Goal: Task Accomplishment & Management: Use online tool/utility

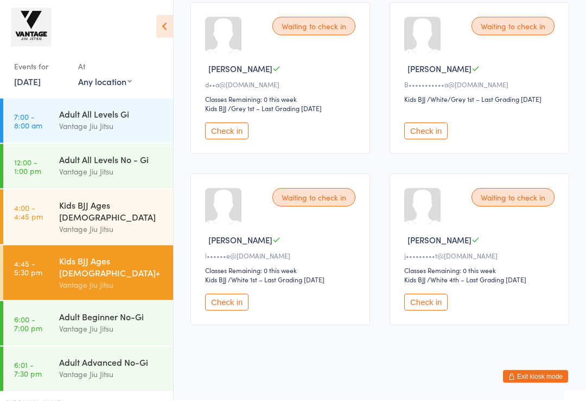
scroll to position [714, 0]
click at [425, 134] on button "Check in" at bounding box center [425, 131] width 43 height 17
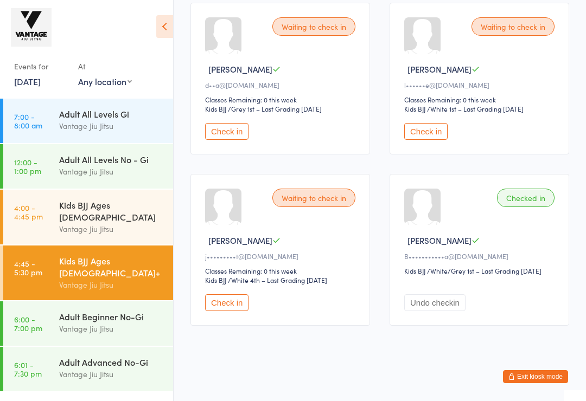
click at [423, 138] on button "Check in" at bounding box center [425, 131] width 43 height 17
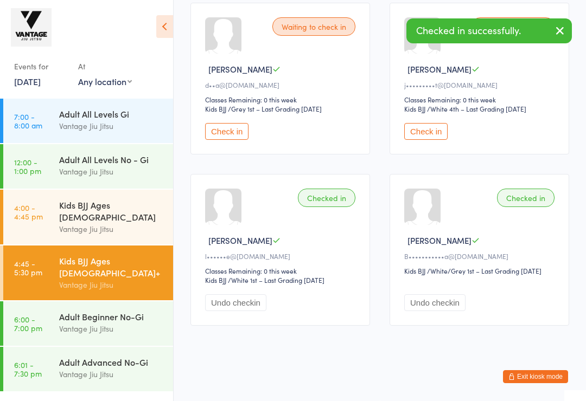
click at [429, 138] on button "Check in" at bounding box center [425, 131] width 43 height 17
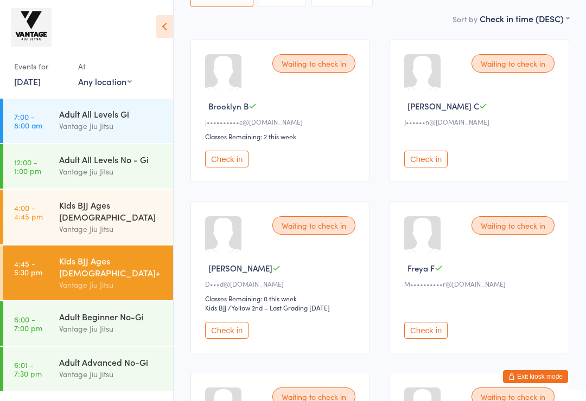
scroll to position [130, 0]
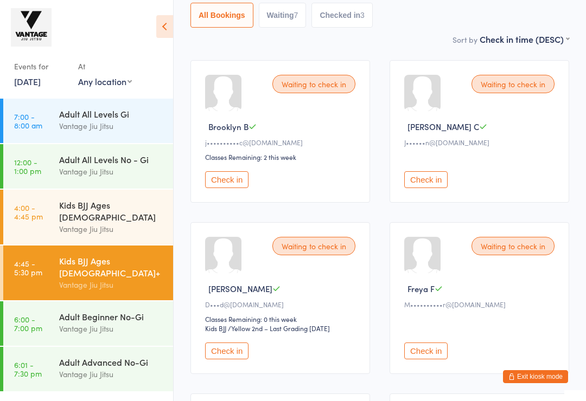
click at [424, 188] on button "Check in" at bounding box center [425, 179] width 43 height 17
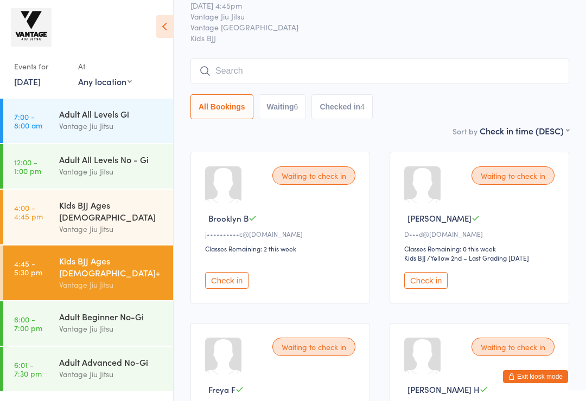
scroll to position [41, 0]
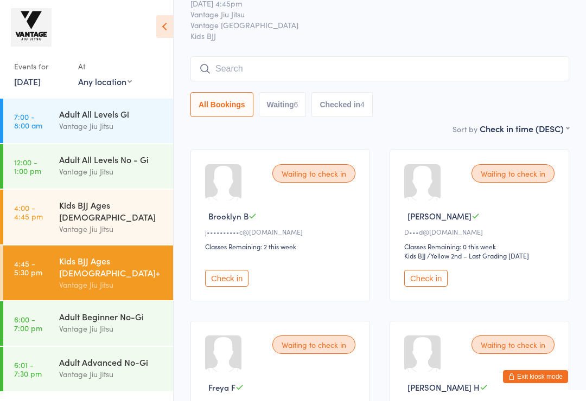
click at [41, 80] on link "[DATE]" at bounding box center [27, 81] width 27 height 12
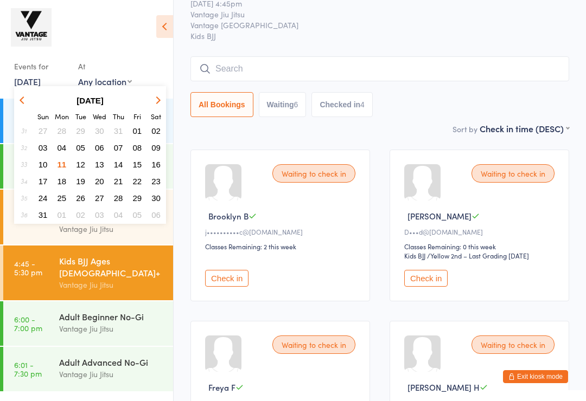
click at [156, 164] on span "16" at bounding box center [155, 164] width 9 height 9
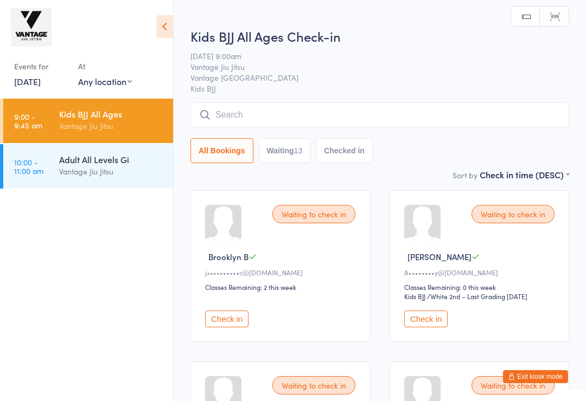
click at [34, 79] on link "[DATE]" at bounding box center [27, 81] width 27 height 12
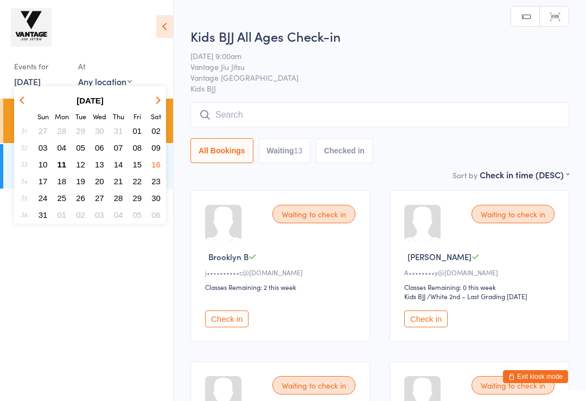
click at [138, 167] on span "15" at bounding box center [137, 164] width 9 height 9
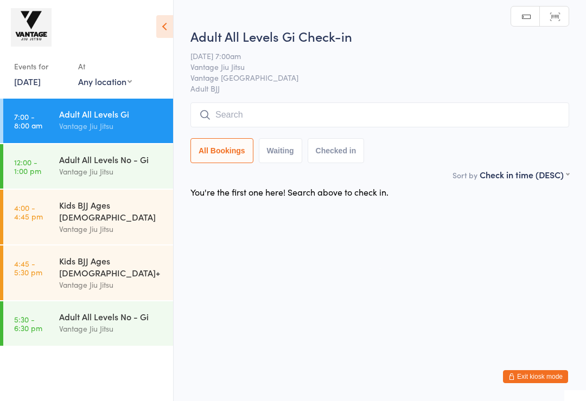
click at [117, 256] on div "Kids BJJ Ages [DEMOGRAPHIC_DATA]+" at bounding box center [111, 267] width 105 height 24
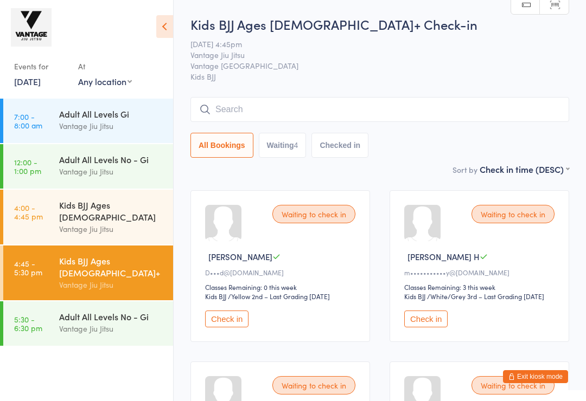
click at [129, 223] on div "Vantage Jiu Jitsu" at bounding box center [111, 229] width 105 height 12
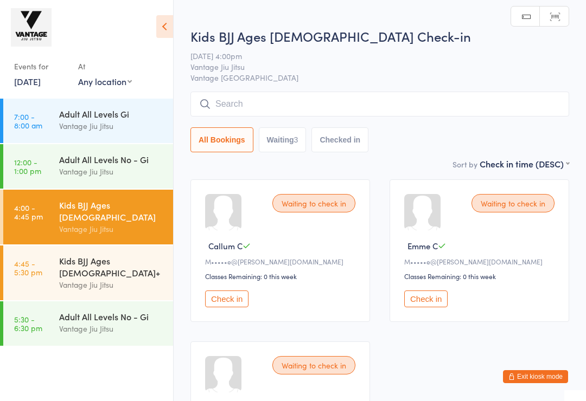
click at [41, 79] on link "[DATE]" at bounding box center [27, 81] width 27 height 12
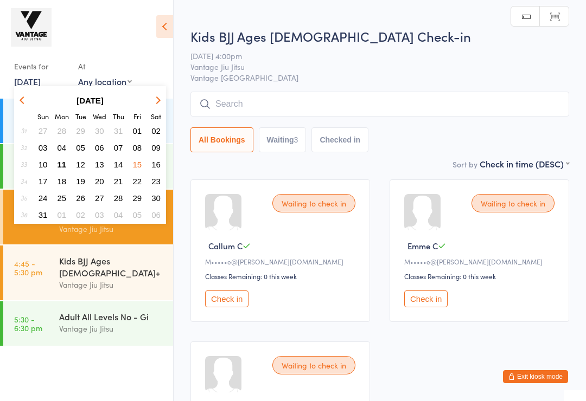
click at [55, 164] on button "11" at bounding box center [62, 164] width 17 height 15
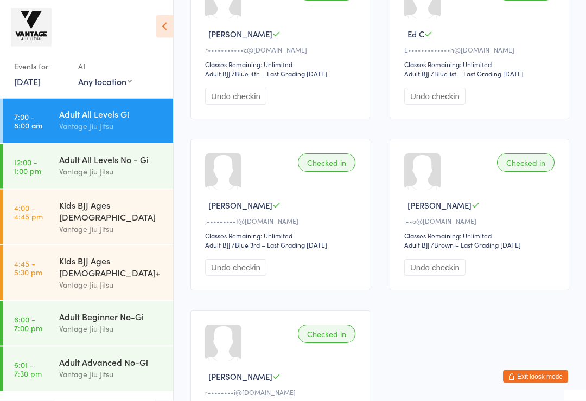
scroll to position [396, 0]
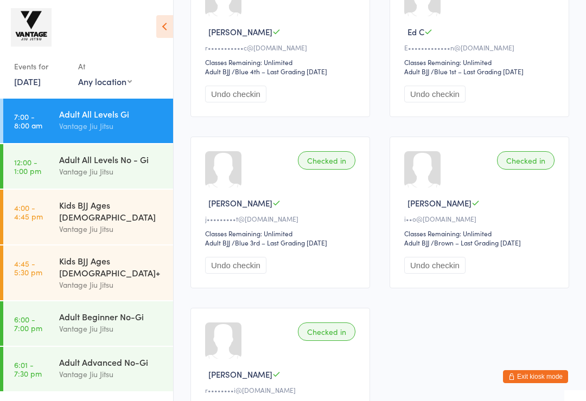
click at [114, 255] on div "Kids BJJ Ages [DEMOGRAPHIC_DATA]+" at bounding box center [111, 267] width 105 height 24
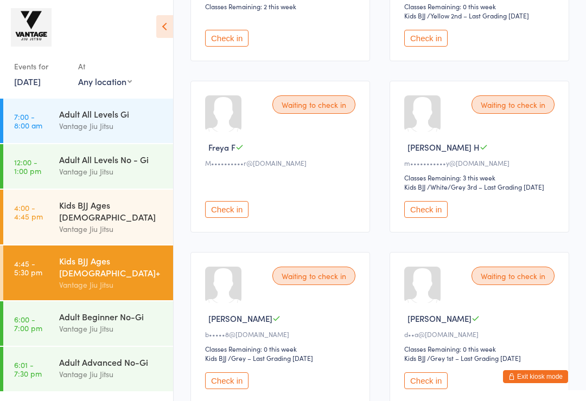
scroll to position [12, 0]
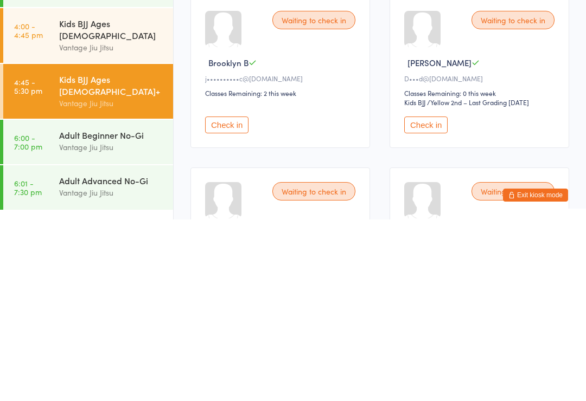
click at [104, 255] on div "Kids BJJ Ages [DEMOGRAPHIC_DATA]+" at bounding box center [111, 267] width 105 height 24
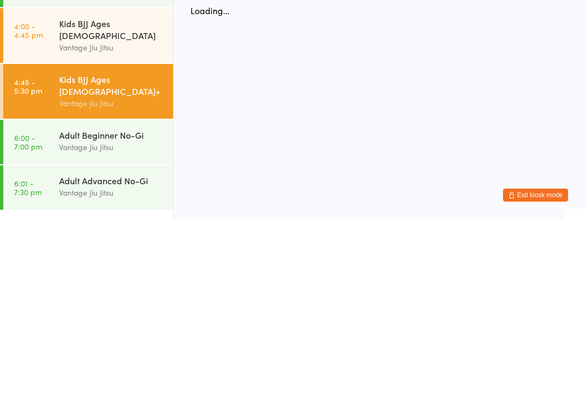
scroll to position [0, 0]
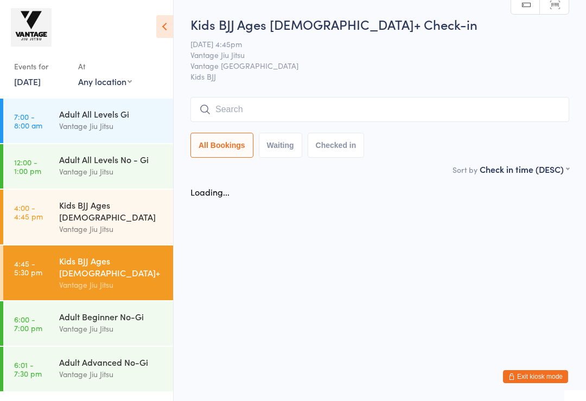
click at [123, 279] on div "Vantage Jiu Jitsu" at bounding box center [111, 285] width 105 height 12
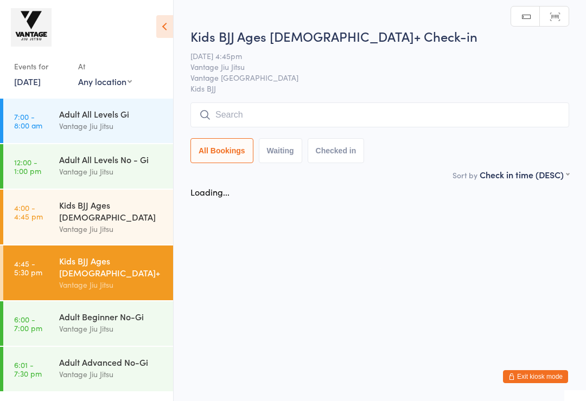
click at [120, 255] on div "Kids BJJ Ages [DEMOGRAPHIC_DATA]+" at bounding box center [111, 267] width 105 height 24
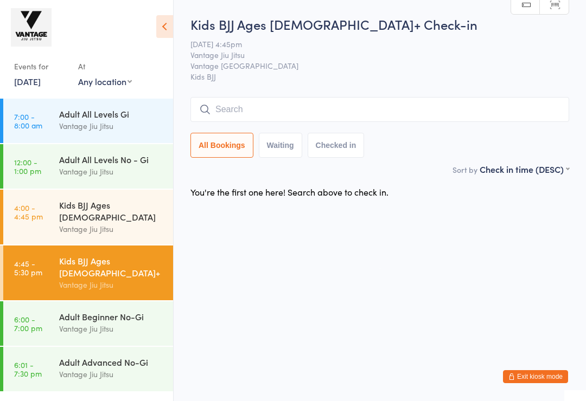
click at [66, 279] on div "Vantage Jiu Jitsu" at bounding box center [111, 285] width 105 height 12
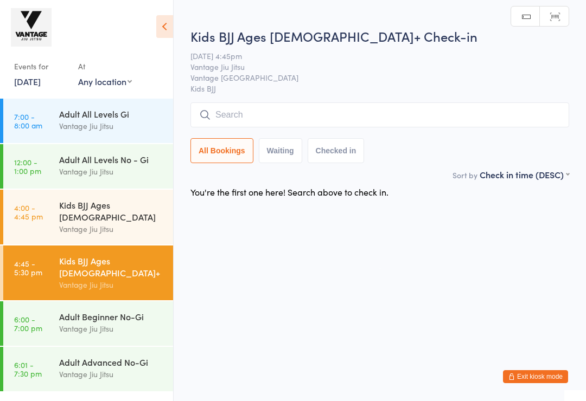
click at [74, 223] on div "Vantage Jiu Jitsu" at bounding box center [111, 229] width 105 height 12
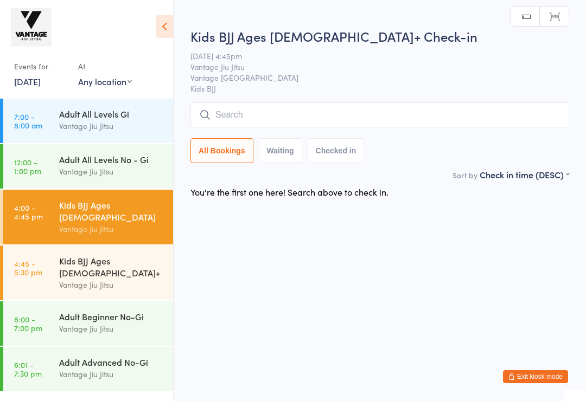
click at [70, 279] on div "Vantage Jiu Jitsu" at bounding box center [111, 285] width 105 height 12
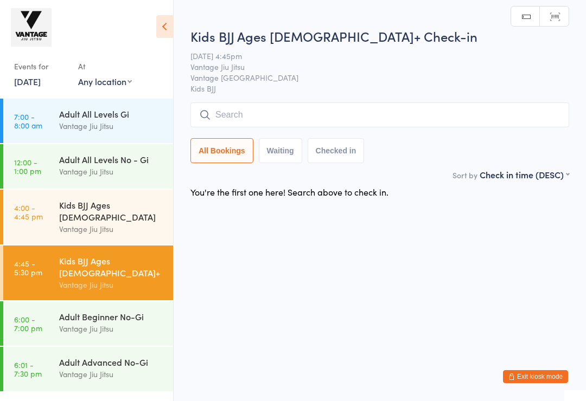
click at [66, 211] on div "Kids BJJ Ages [DEMOGRAPHIC_DATA]" at bounding box center [111, 211] width 105 height 24
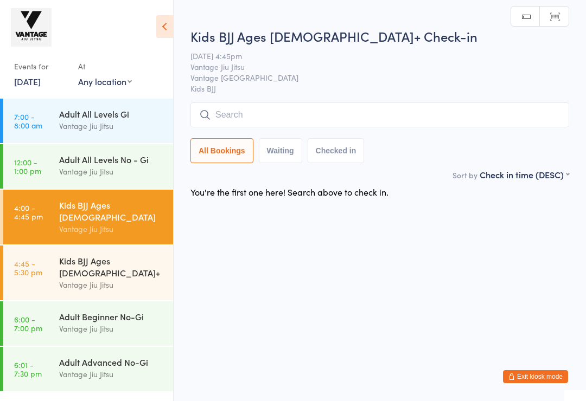
click at [71, 211] on div "Kids BJJ Ages [DEMOGRAPHIC_DATA]" at bounding box center [111, 211] width 105 height 24
click at [72, 255] on div "Kids BJJ Ages [DEMOGRAPHIC_DATA]+" at bounding box center [111, 267] width 105 height 24
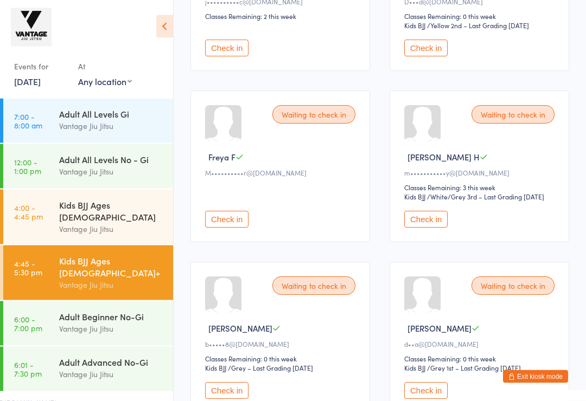
click at [427, 228] on button "Check in" at bounding box center [425, 219] width 43 height 17
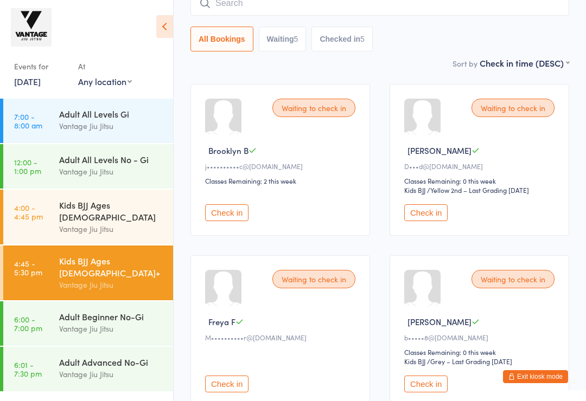
scroll to position [106, 0]
click at [435, 222] on button "Check in" at bounding box center [425, 213] width 43 height 17
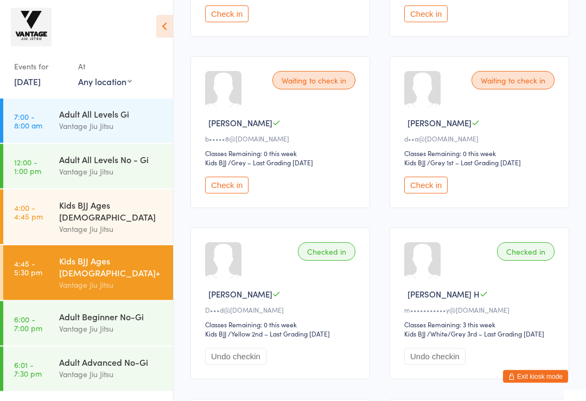
scroll to position [296, 0]
click at [429, 194] on button "Check in" at bounding box center [425, 185] width 43 height 17
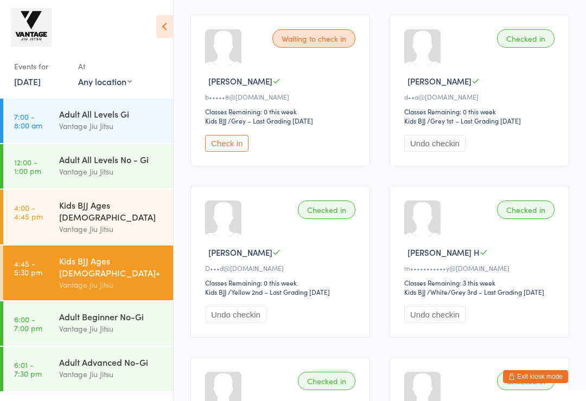
scroll to position [358, 0]
